Goal: Transaction & Acquisition: Purchase product/service

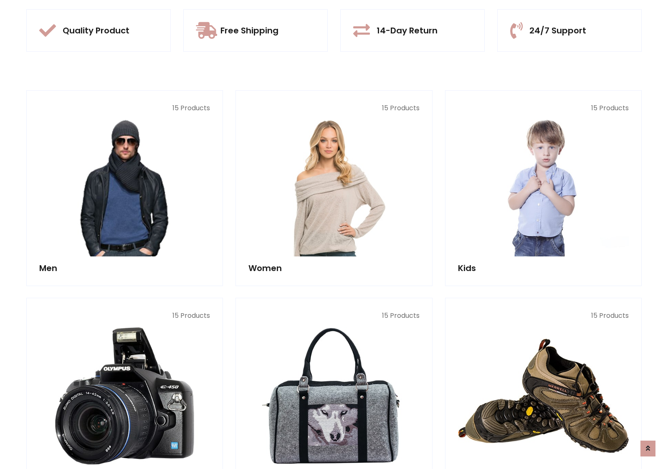
scroll to position [786, 0]
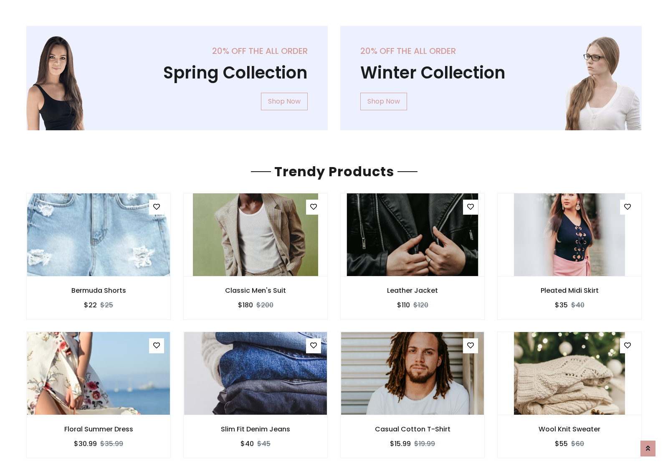
click at [412, 234] on img at bounding box center [412, 234] width 131 height 200
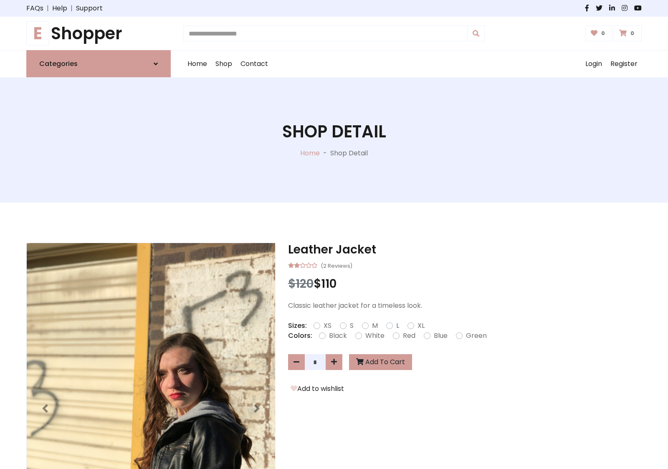
click at [99, 33] on h1 "E Shopper" at bounding box center [98, 33] width 144 height 20
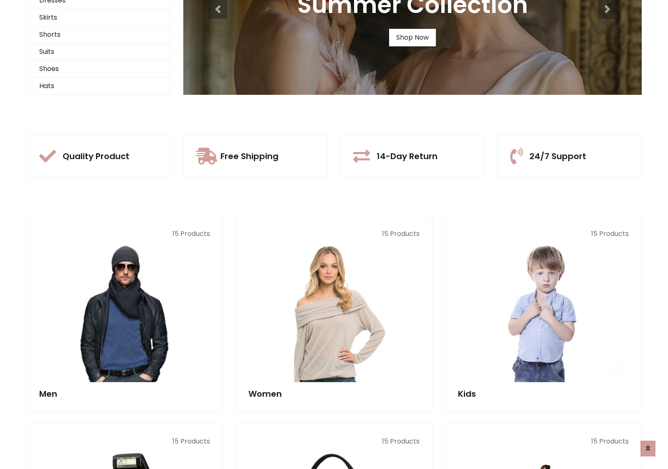
scroll to position [81, 0]
